Goal: Information Seeking & Learning: Compare options

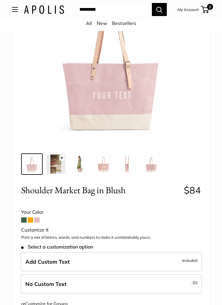
scroll to position [85, 0]
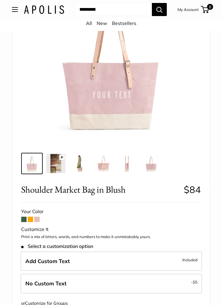
click at [25, 217] on span at bounding box center [23, 219] width 5 height 5
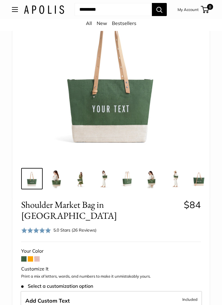
scroll to position [61, 0]
click at [30, 257] on span at bounding box center [30, 259] width 5 height 5
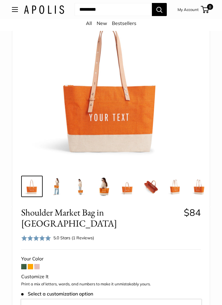
scroll to position [54, 0]
click at [40, 255] on div "Your Color" at bounding box center [110, 259] width 179 height 9
click at [55, 192] on img at bounding box center [55, 186] width 19 height 19
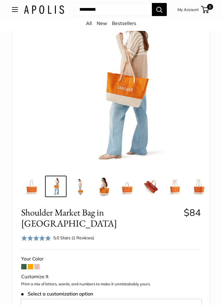
click at [83, 187] on img at bounding box center [79, 186] width 19 height 19
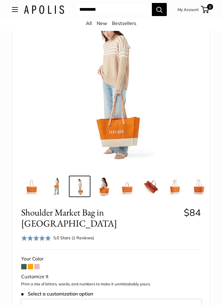
click at [52, 188] on img at bounding box center [55, 186] width 19 height 19
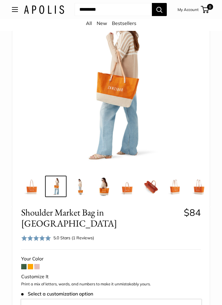
click at [101, 188] on img at bounding box center [103, 186] width 19 height 19
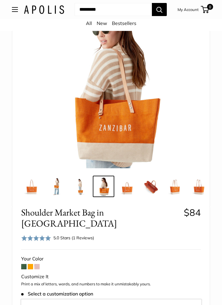
click at [124, 188] on img at bounding box center [127, 186] width 19 height 19
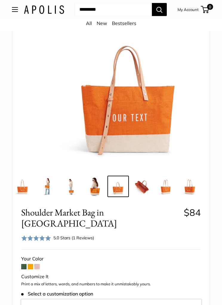
scroll to position [0, 11]
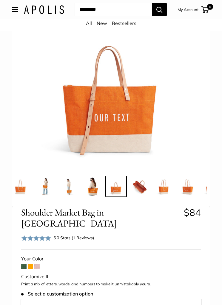
click at [141, 184] on img at bounding box center [139, 186] width 19 height 19
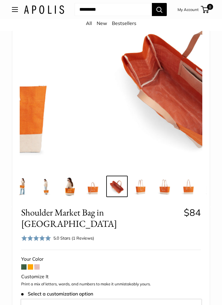
scroll to position [0, 35]
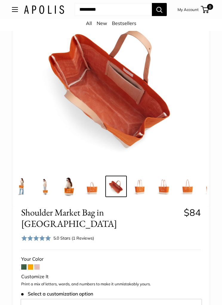
click at [143, 189] on img at bounding box center [139, 186] width 19 height 19
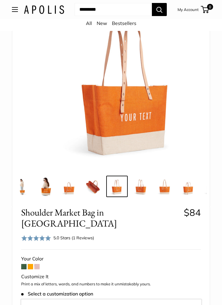
scroll to position [0, 59]
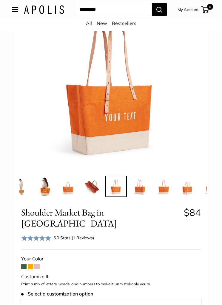
click at [147, 184] on img at bounding box center [139, 186] width 19 height 19
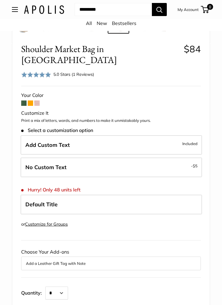
scroll to position [218, 0]
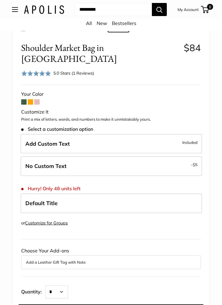
click at [38, 200] on span "Default Title" at bounding box center [41, 203] width 32 height 7
click at [40, 200] on span "Default Title" at bounding box center [41, 203] width 32 height 7
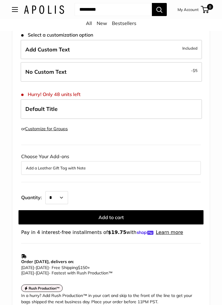
scroll to position [313, 0]
click at [32, 152] on div "Choose Your Add-ons Add a Leather Gift Tag with Note" at bounding box center [110, 163] width 179 height 23
click at [40, 165] on button "Add a Leather Gift Tag with Note" at bounding box center [111, 168] width 170 height 7
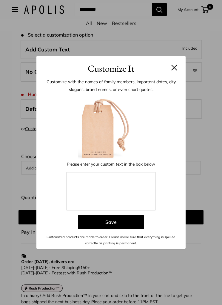
scroll to position [313, 0]
click at [176, 71] on button at bounding box center [174, 68] width 6 height 6
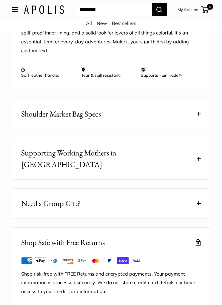
scroll to position [672, 0]
click at [39, 109] on span "Shoulder Market Bag Specs" at bounding box center [60, 114] width 79 height 12
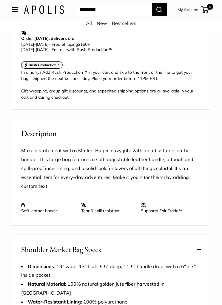
click at [18, 11] on button "Open menu" at bounding box center [15, 9] width 6 height 5
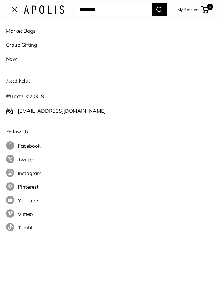
scroll to position [35, 0]
click at [18, 9] on button "Open menu" at bounding box center [15, 9] width 6 height 5
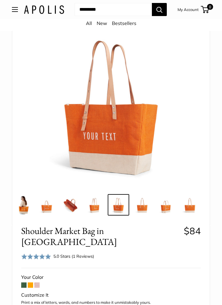
click at [16, 12] on button "Open menu" at bounding box center [15, 9] width 6 height 5
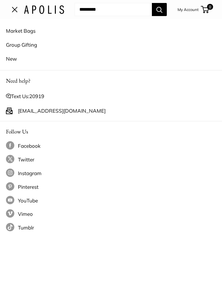
click at [16, 35] on link "Market Bags" at bounding box center [111, 31] width 210 height 14
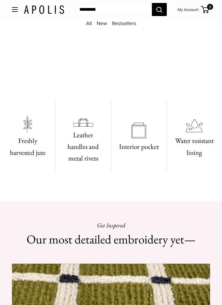
scroll to position [252, 0]
